Goal: Task Accomplishment & Management: Complete application form

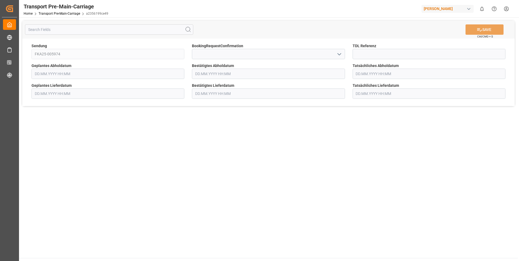
type input "[DATE] 00:00"
click at [340, 51] on icon "open menu" at bounding box center [339, 54] width 7 height 7
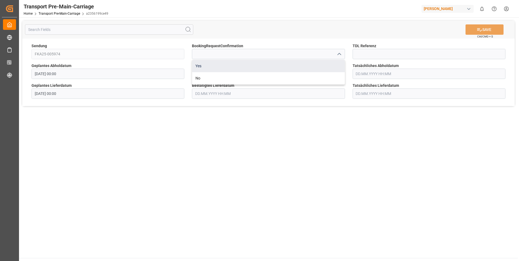
click at [332, 63] on div "Yes" at bounding box center [268, 66] width 152 height 12
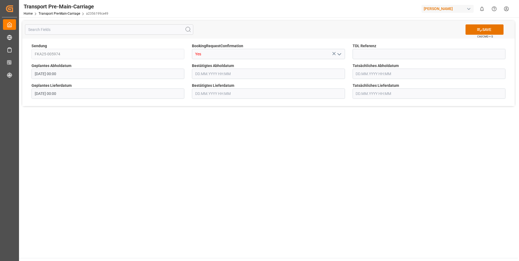
type input "Yes"
click at [482, 30] on button "SAVE" at bounding box center [485, 29] width 38 height 10
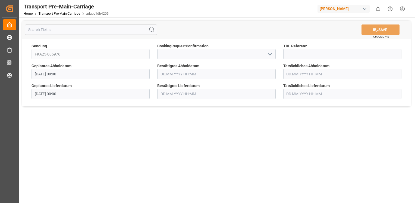
click at [269, 54] on icon "open menu" at bounding box center [270, 54] width 7 height 7
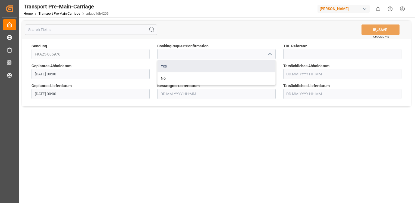
click at [263, 62] on div "Yes" at bounding box center [217, 66] width 118 height 12
type input "Yes"
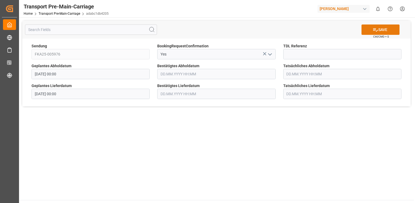
click at [382, 30] on button "SAVE" at bounding box center [381, 29] width 38 height 10
click at [269, 53] on icon "open menu" at bounding box center [270, 54] width 7 height 7
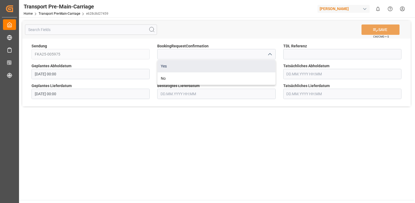
click at [263, 63] on div "Yes" at bounding box center [217, 66] width 118 height 12
type input "Yes"
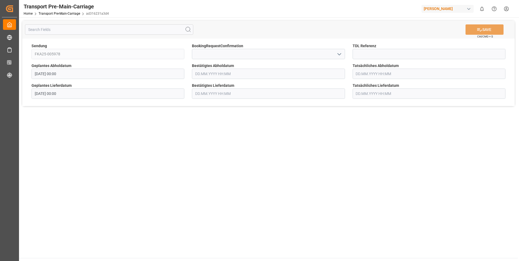
click at [340, 55] on icon "open menu" at bounding box center [339, 54] width 7 height 7
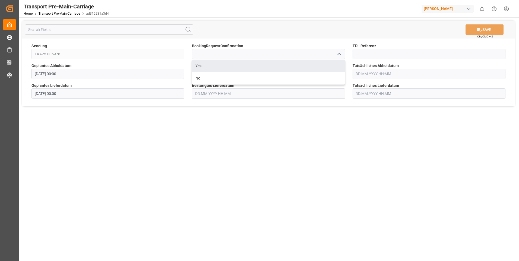
click at [334, 62] on div "Yes" at bounding box center [268, 66] width 152 height 12
type input "Yes"
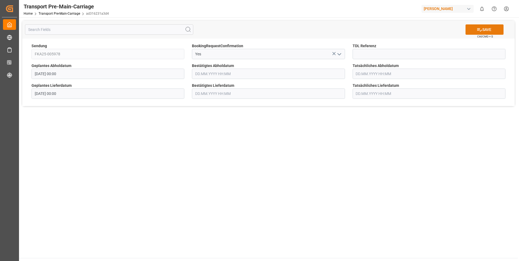
click at [486, 28] on button "SAVE" at bounding box center [485, 29] width 38 height 10
